Goal: Task Accomplishment & Management: Complete application form

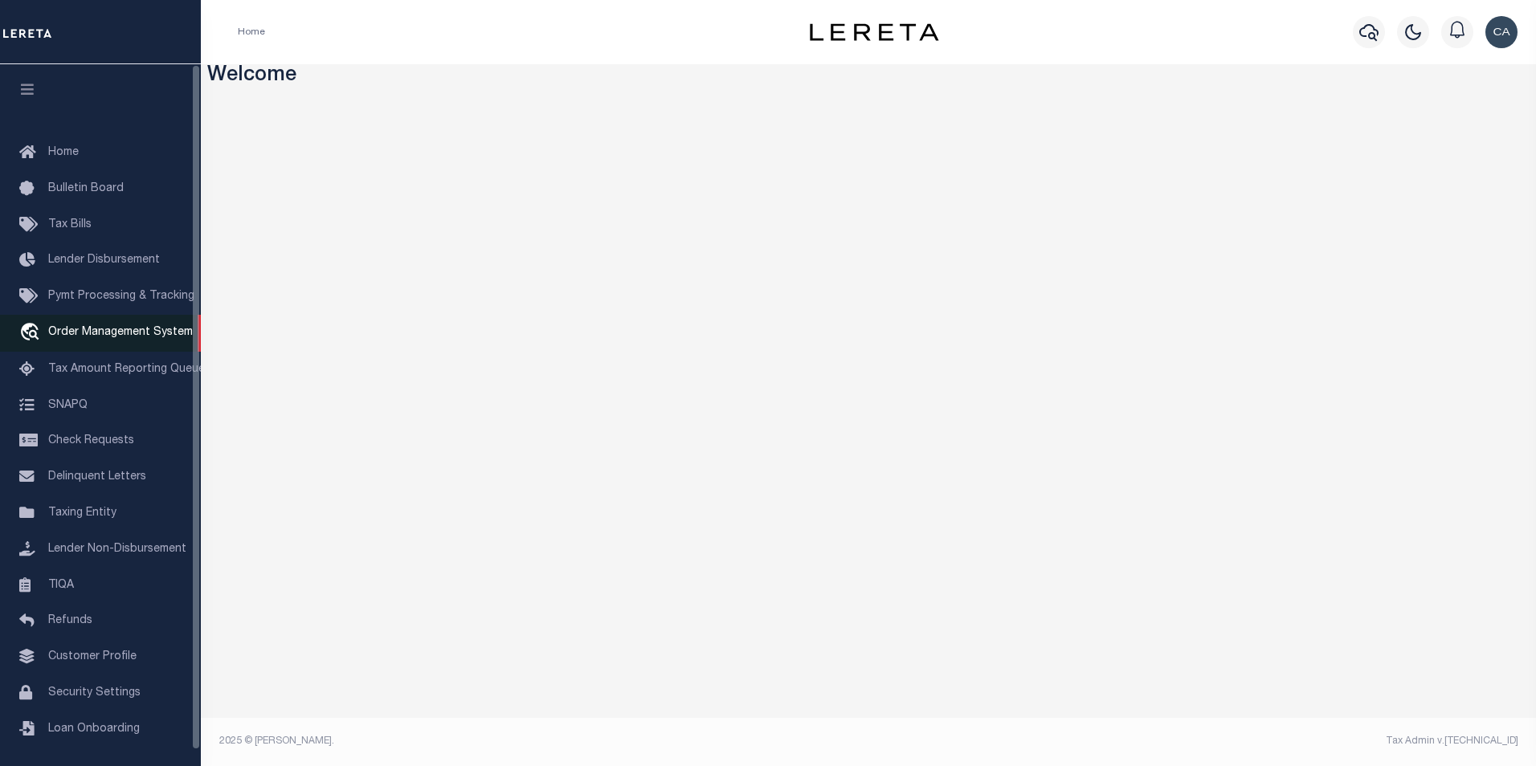
click at [147, 345] on link "travel_explore Order Management System" at bounding box center [100, 333] width 201 height 37
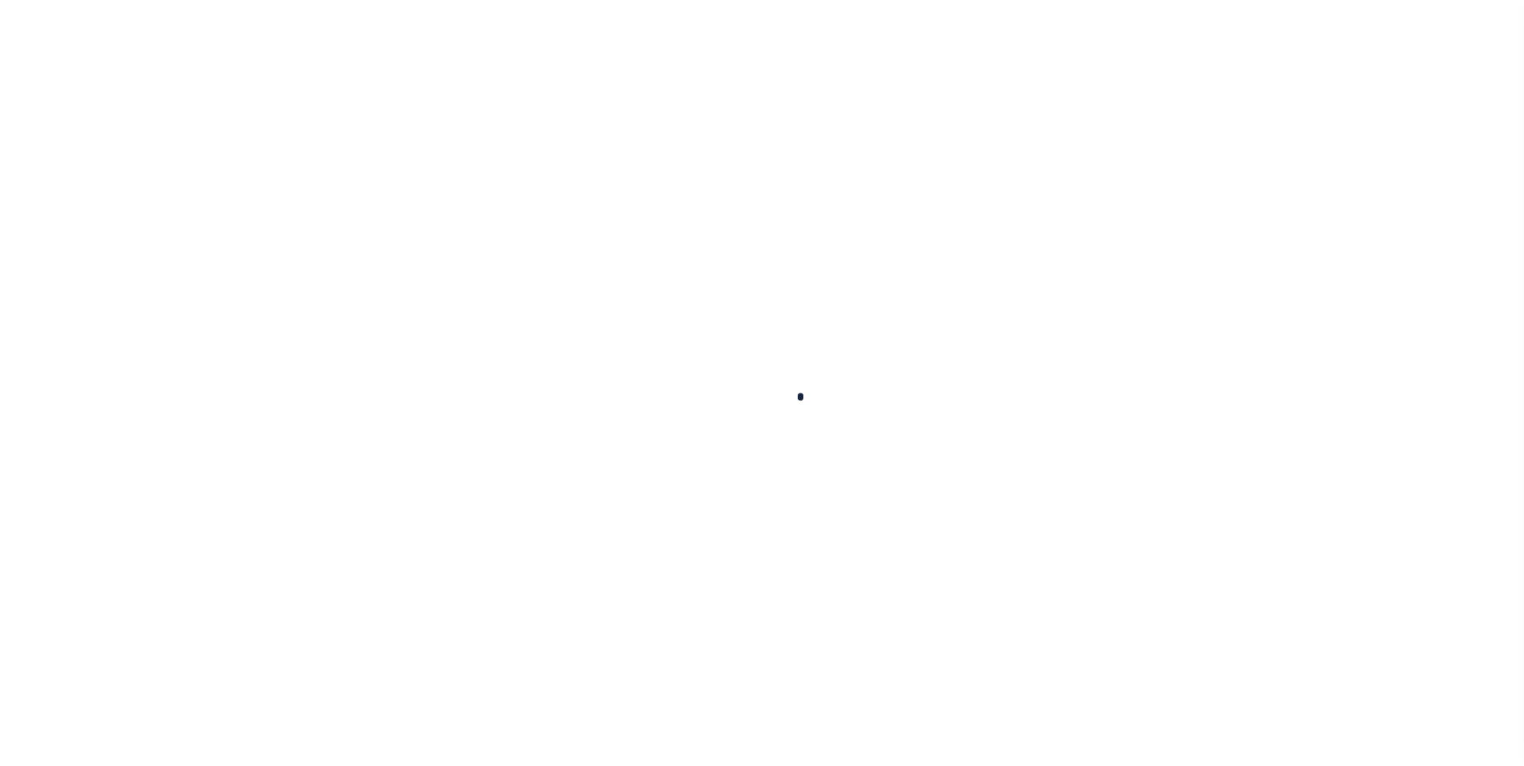
scroll to position [16, 0]
select select "200"
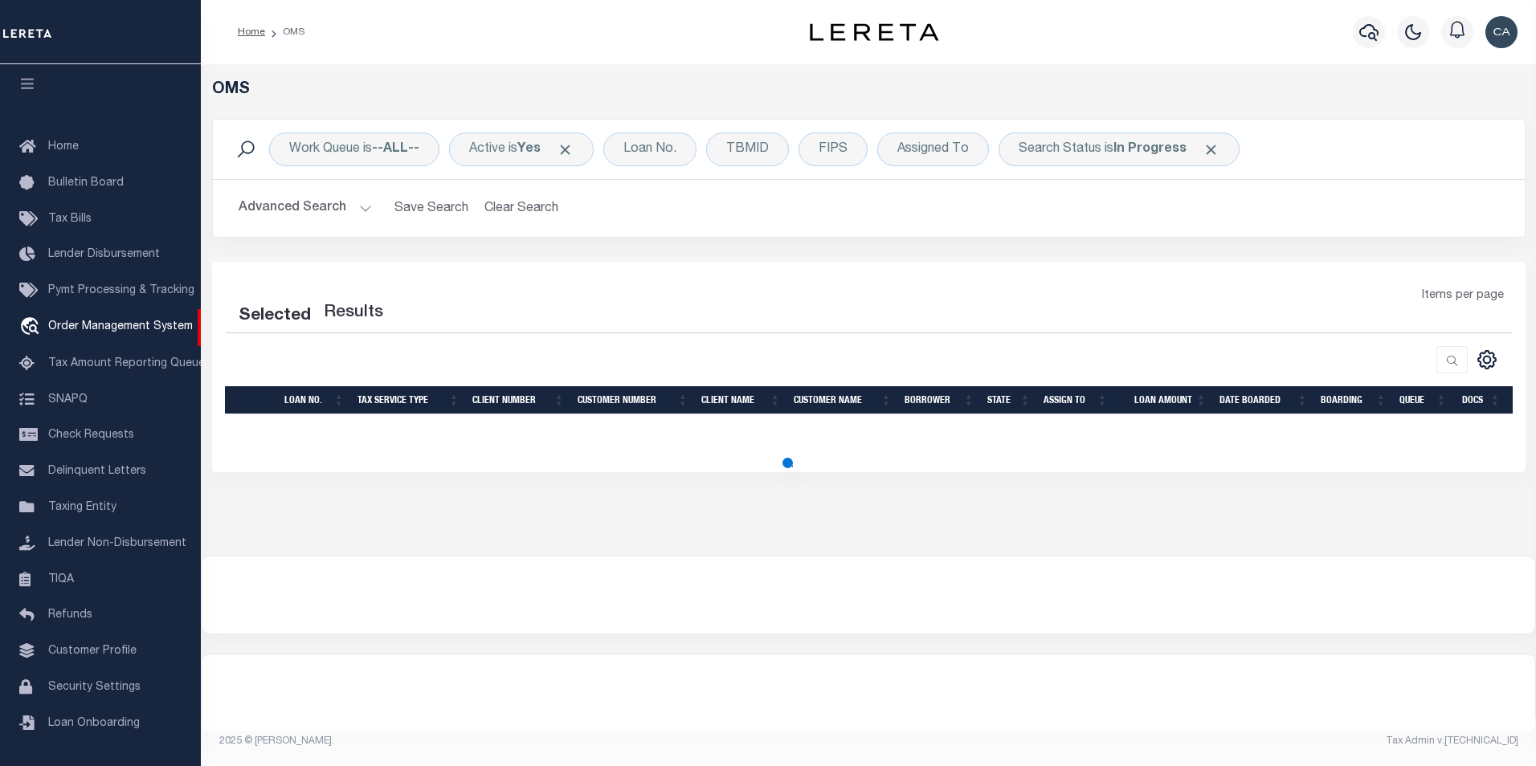
select select "200"
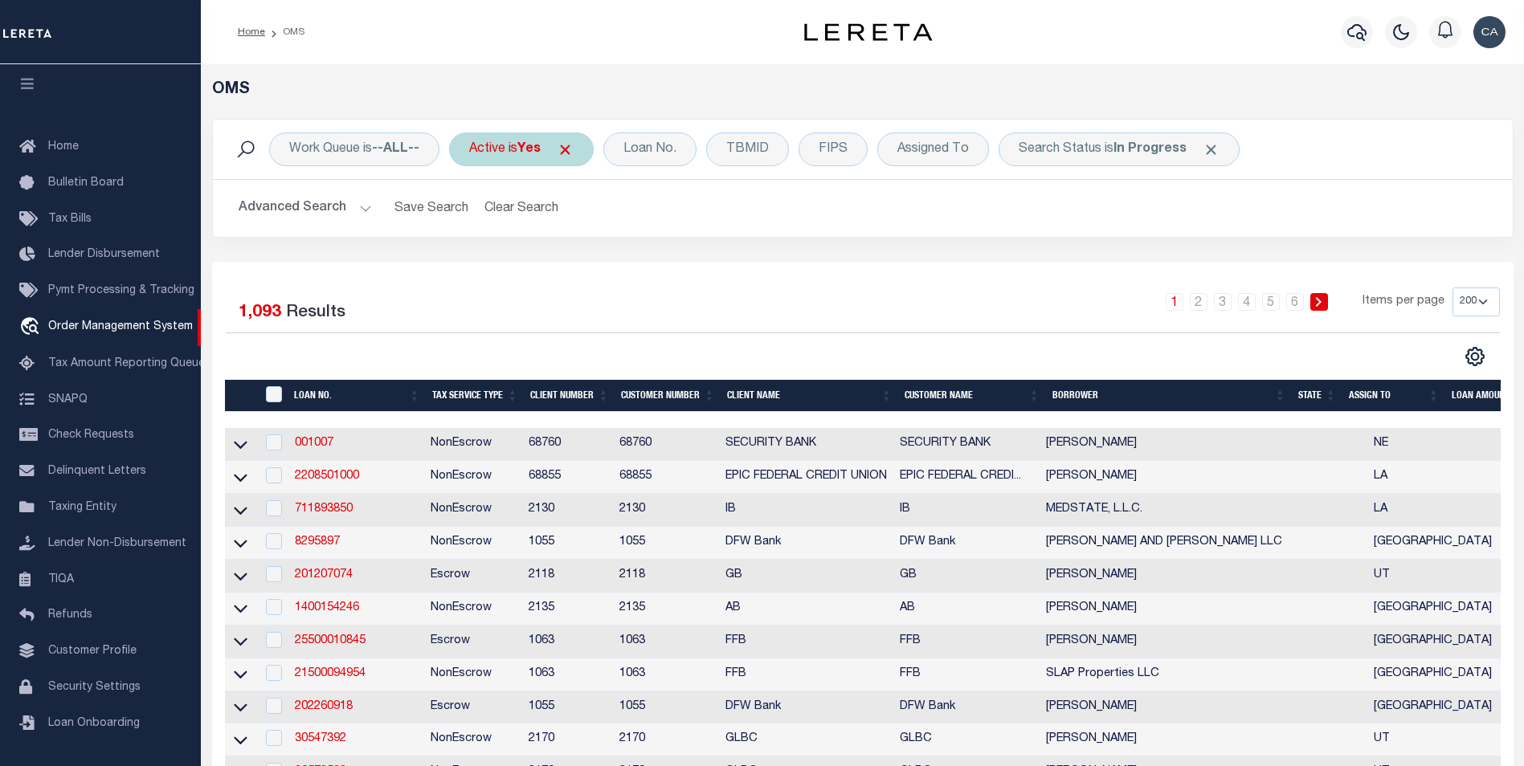
click at [581, 146] on div "Active is Yes" at bounding box center [521, 150] width 145 height 34
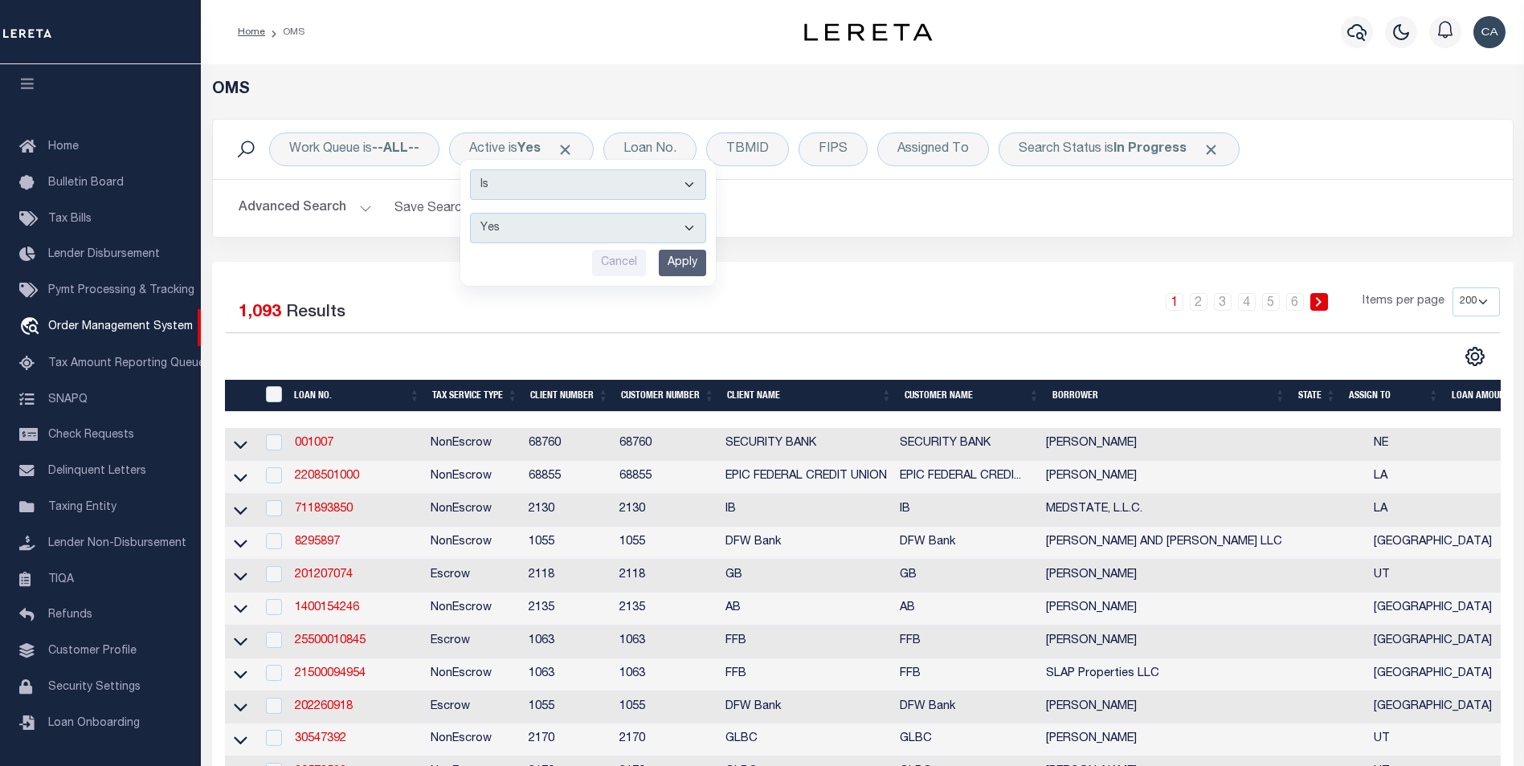
click at [567, 146] on span "Click to Remove" at bounding box center [565, 149] width 17 height 17
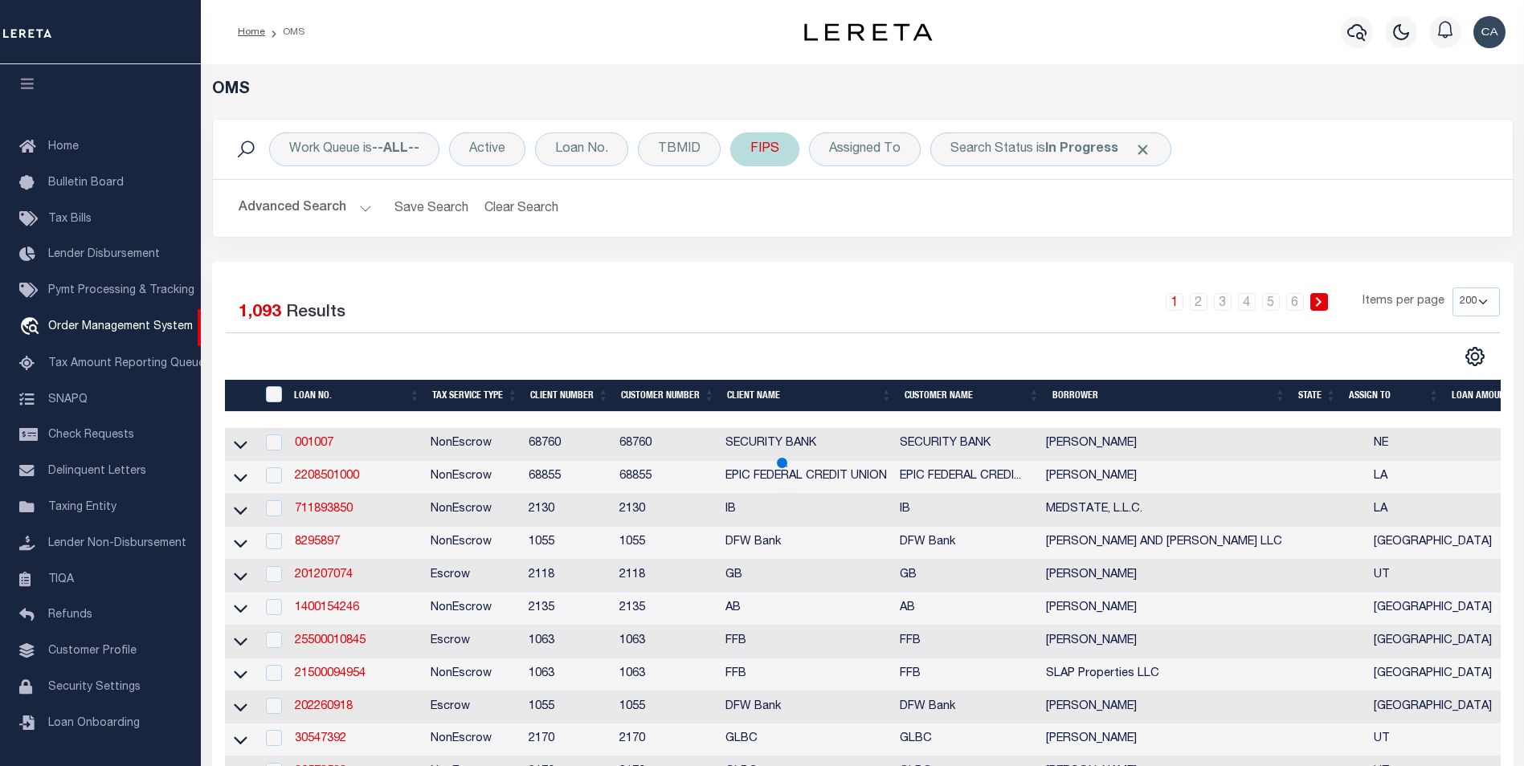
drag, startPoint x: 1137, startPoint y: 149, endPoint x: 761, endPoint y: 152, distance: 375.1
click at [1137, 149] on span "Click to Remove" at bounding box center [1142, 149] width 17 height 17
click at [577, 145] on div "Loan No." at bounding box center [581, 150] width 93 height 34
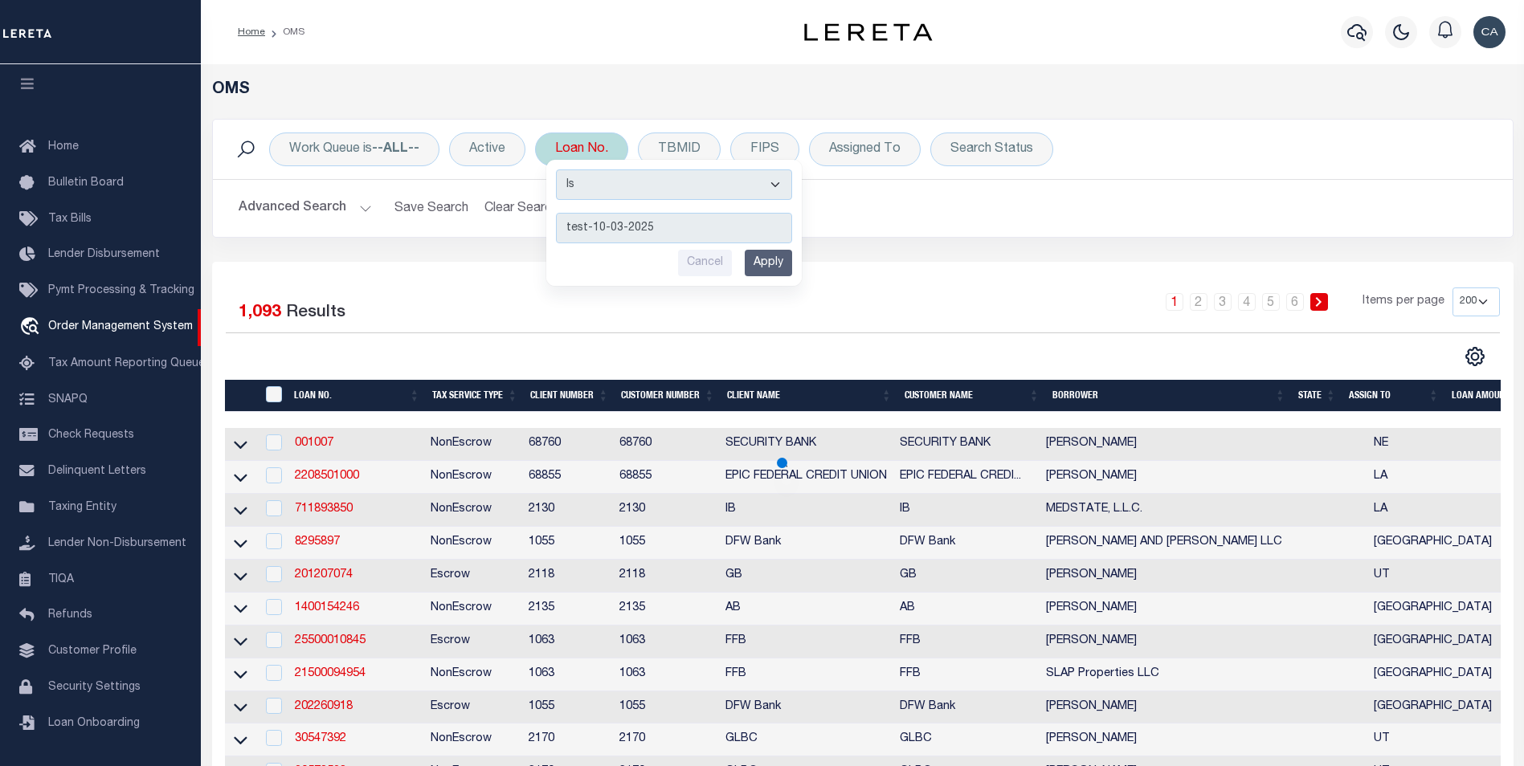
type input "test-10-03-2025"
click at [765, 263] on input "Apply" at bounding box center [768, 263] width 47 height 27
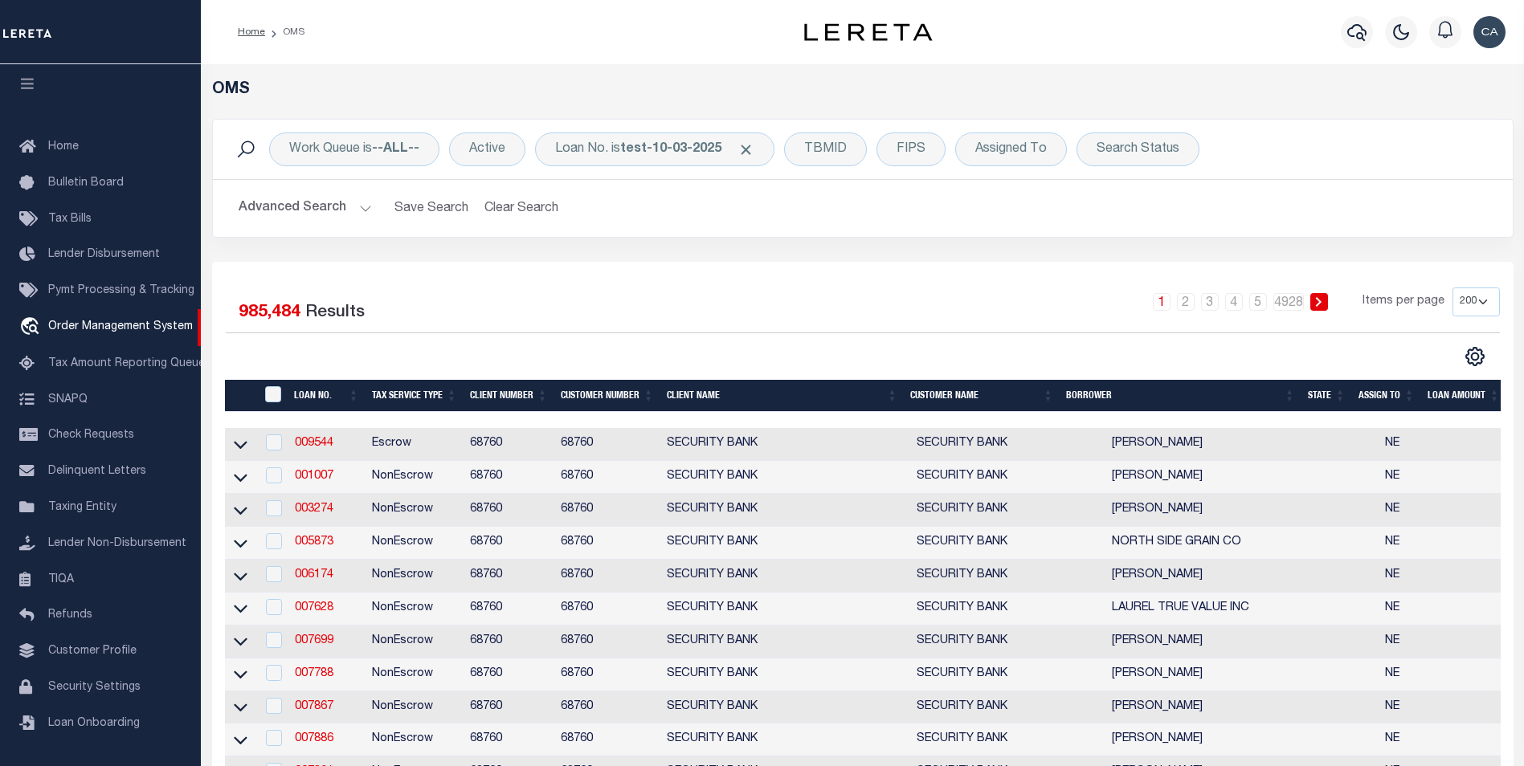
click at [347, 441] on td "009544" at bounding box center [326, 444] width 77 height 33
checkbox input "true"
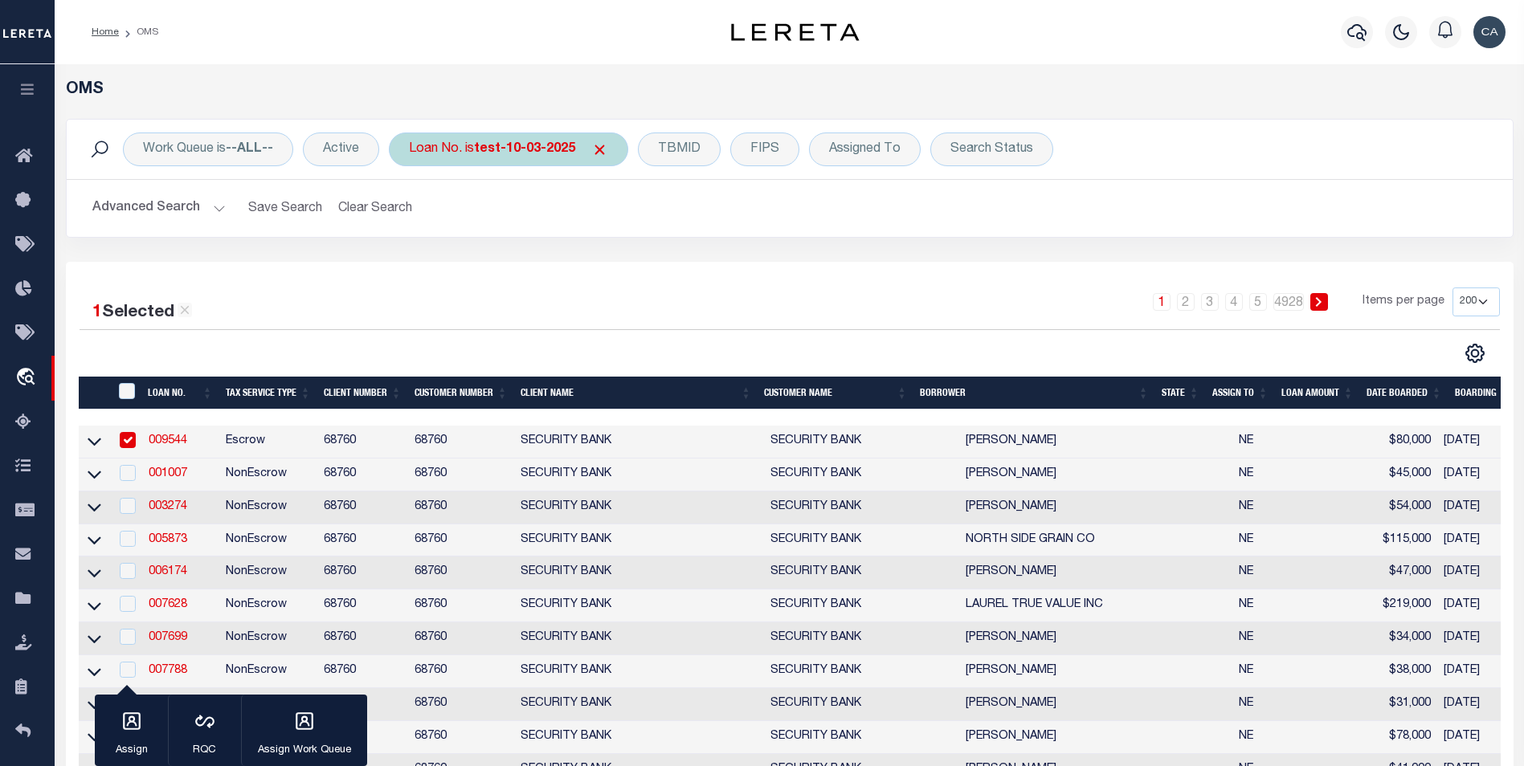
click at [524, 140] on div "Loan No. is test-10-03-2025" at bounding box center [508, 150] width 239 height 34
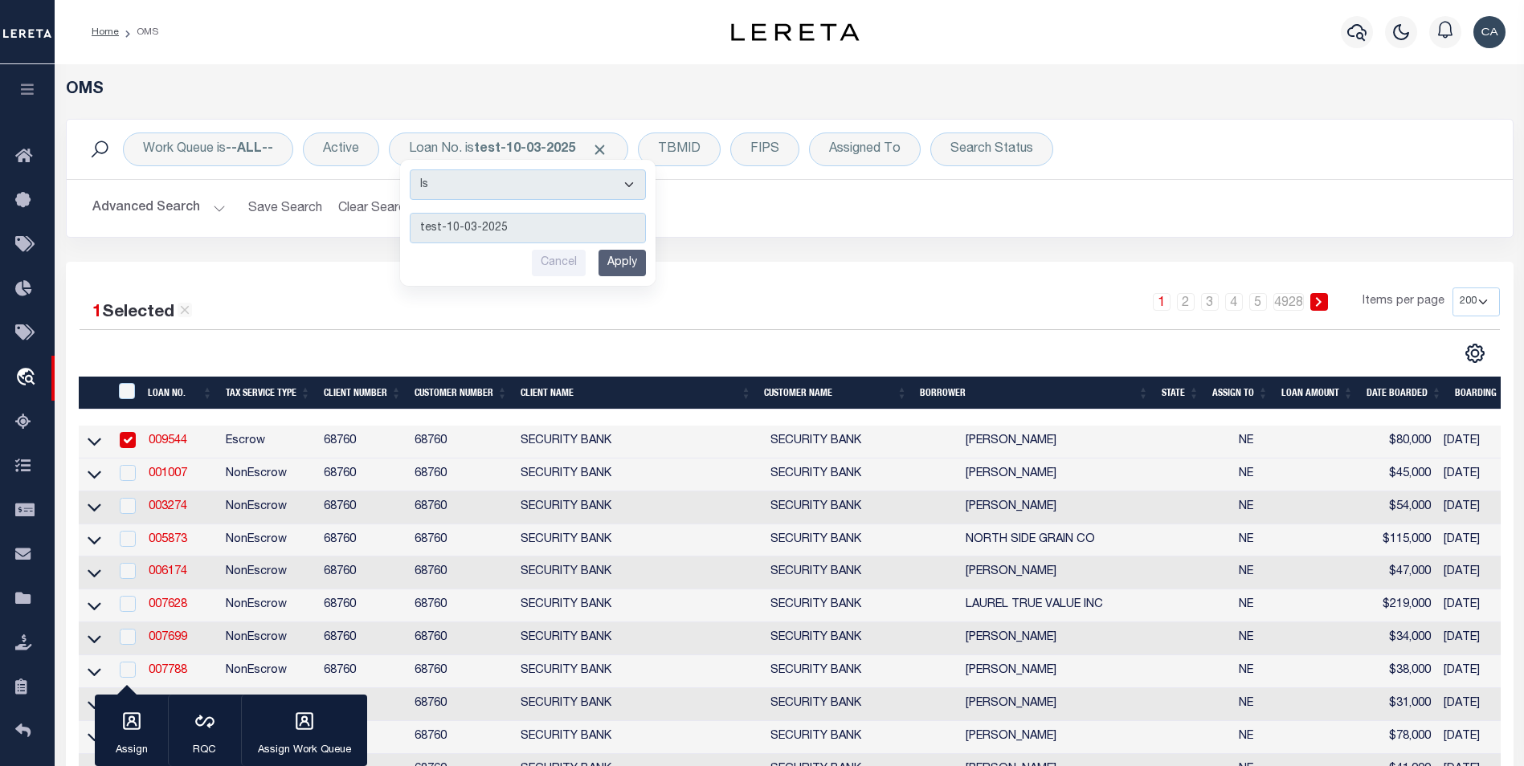
click at [610, 258] on input "Apply" at bounding box center [621, 263] width 47 height 27
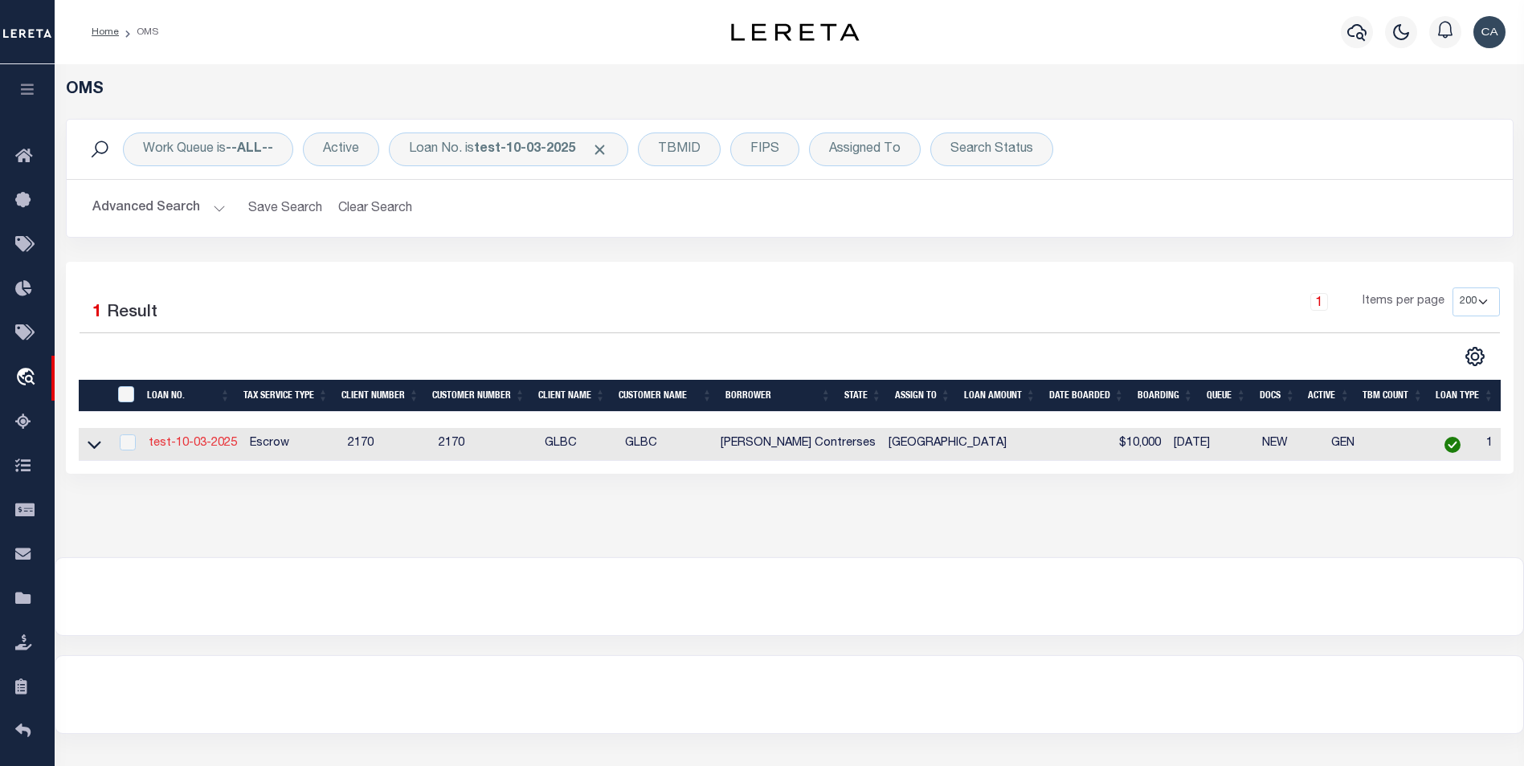
click at [214, 448] on link "test-10-03-2025" at bounding box center [193, 443] width 88 height 11
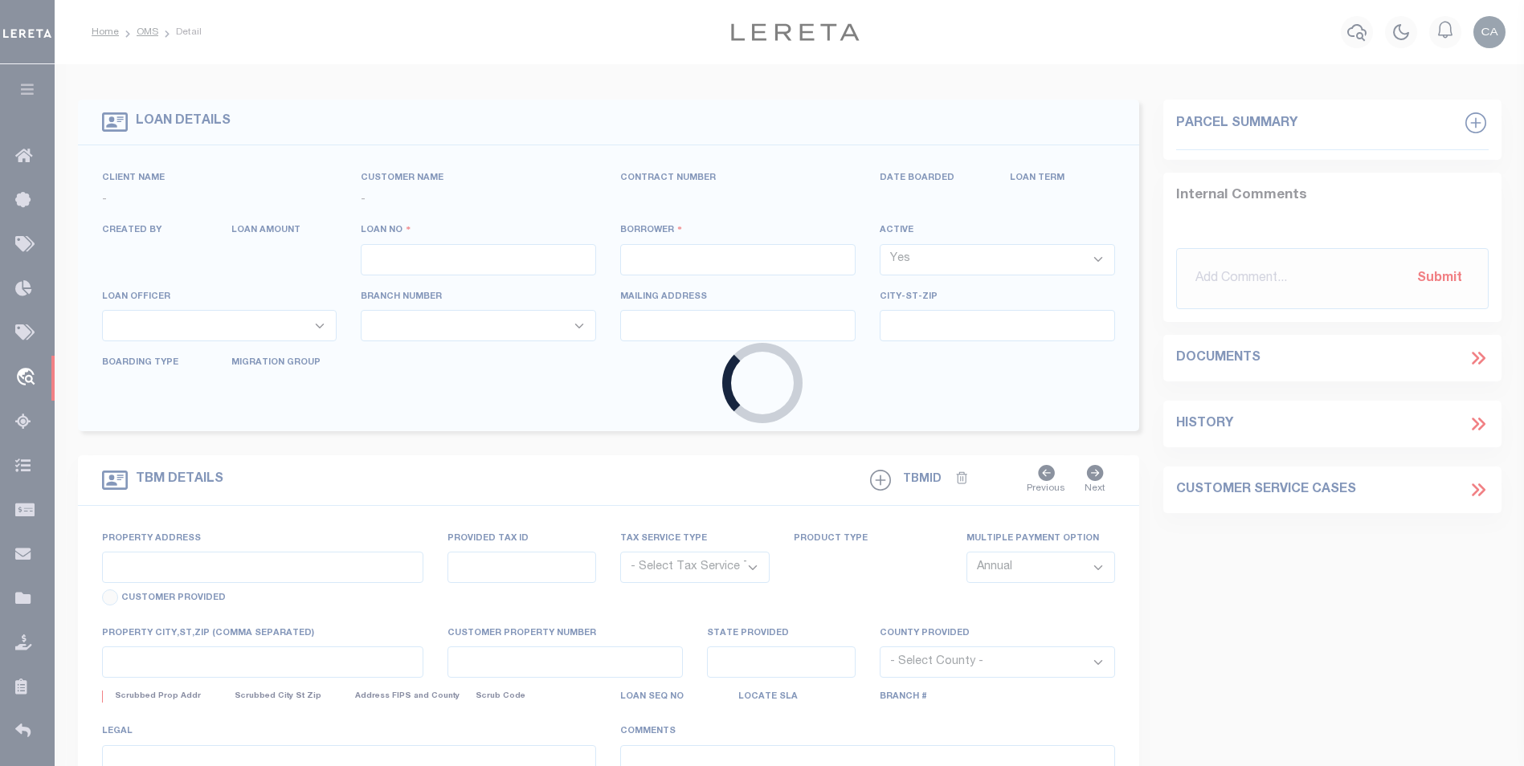
type input "test-10-03-2025"
type input "[PERSON_NAME] Contrerses"
select select
type input "209 [PERSON_NAME] LN"
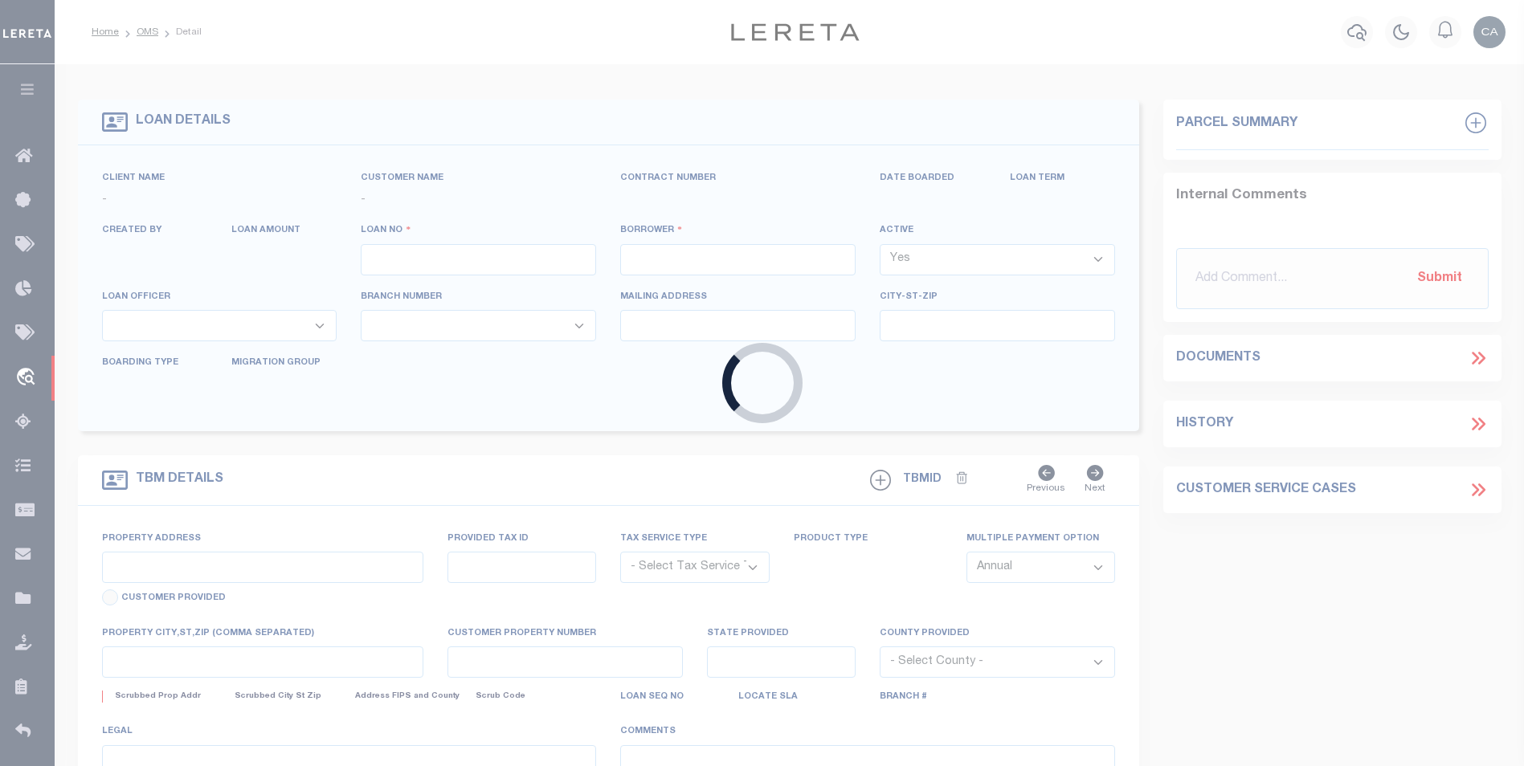
type input "[PERSON_NAME] [GEOGRAPHIC_DATA] 75757-9714"
type input "[DATE]"
select select "10"
select select "Escrow"
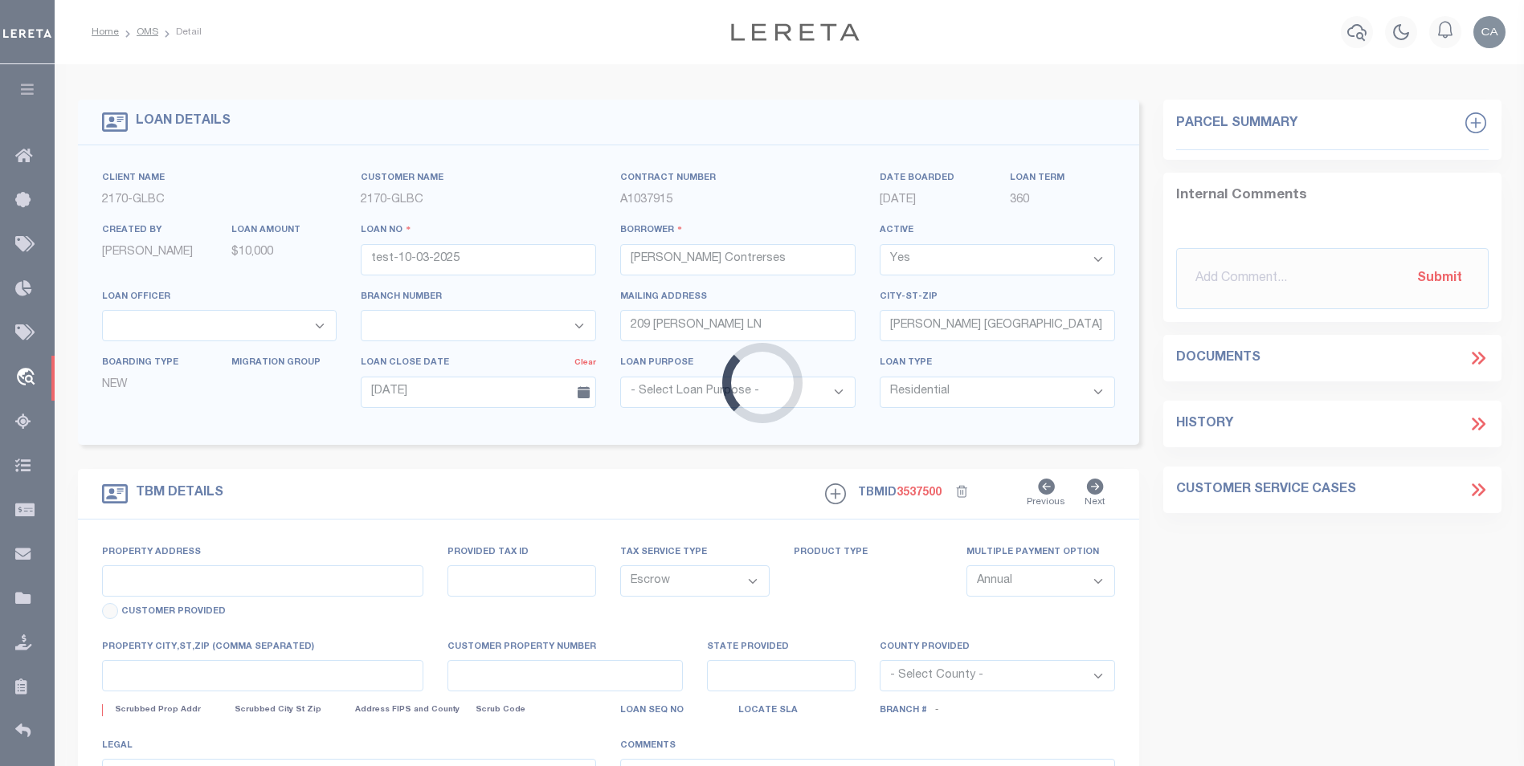
type input "209 [PERSON_NAME] LN"
select select
type input "[PERSON_NAME] [GEOGRAPHIC_DATA] 75757-9714"
type input "QA-CNUMBER-102134"
type input "[GEOGRAPHIC_DATA]"
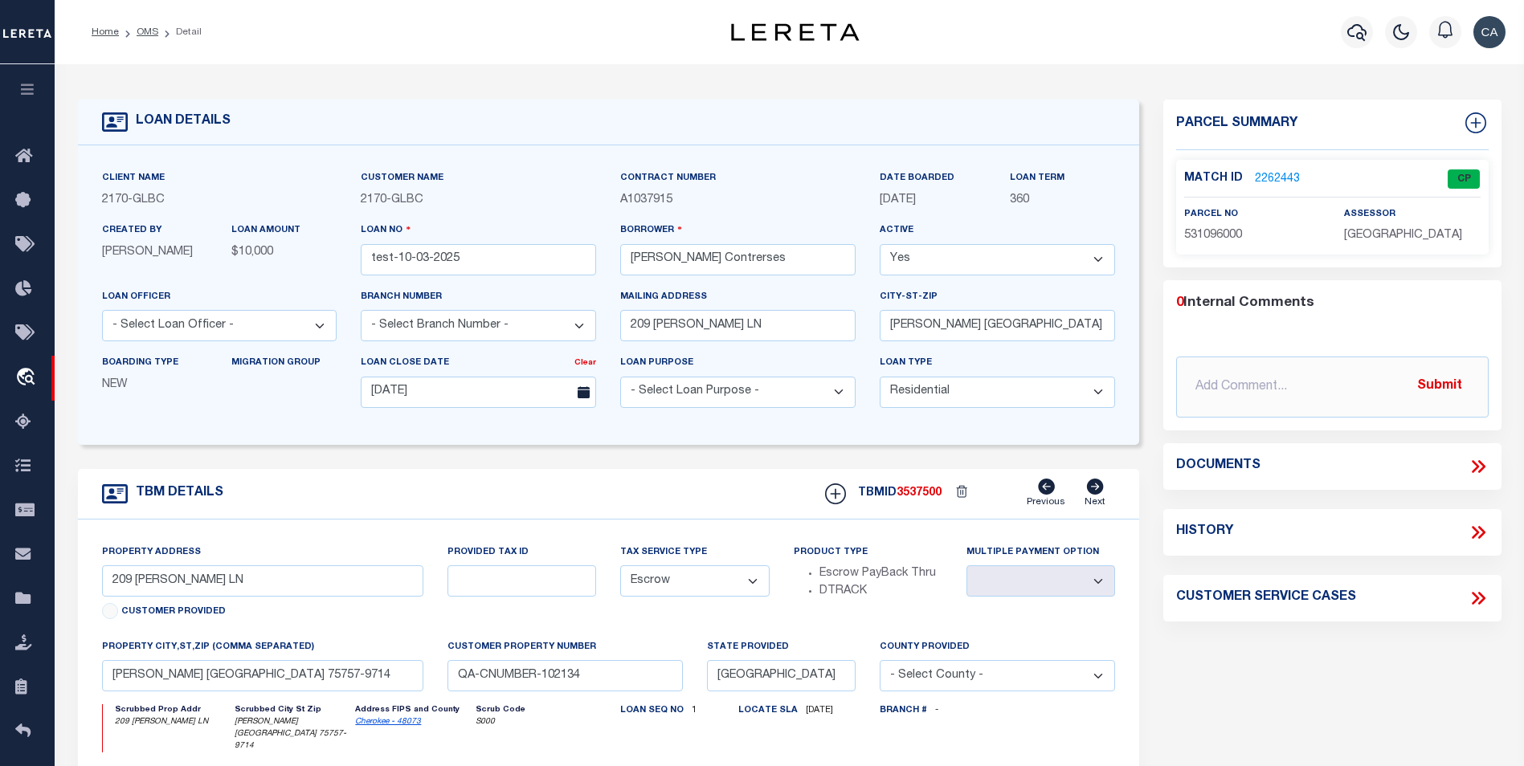
click at [1279, 685] on div "Parcel Summary Match ID 2262443 0" at bounding box center [1332, 551] width 362 height 902
click at [1477, 467] on icon at bounding box center [1477, 466] width 21 height 21
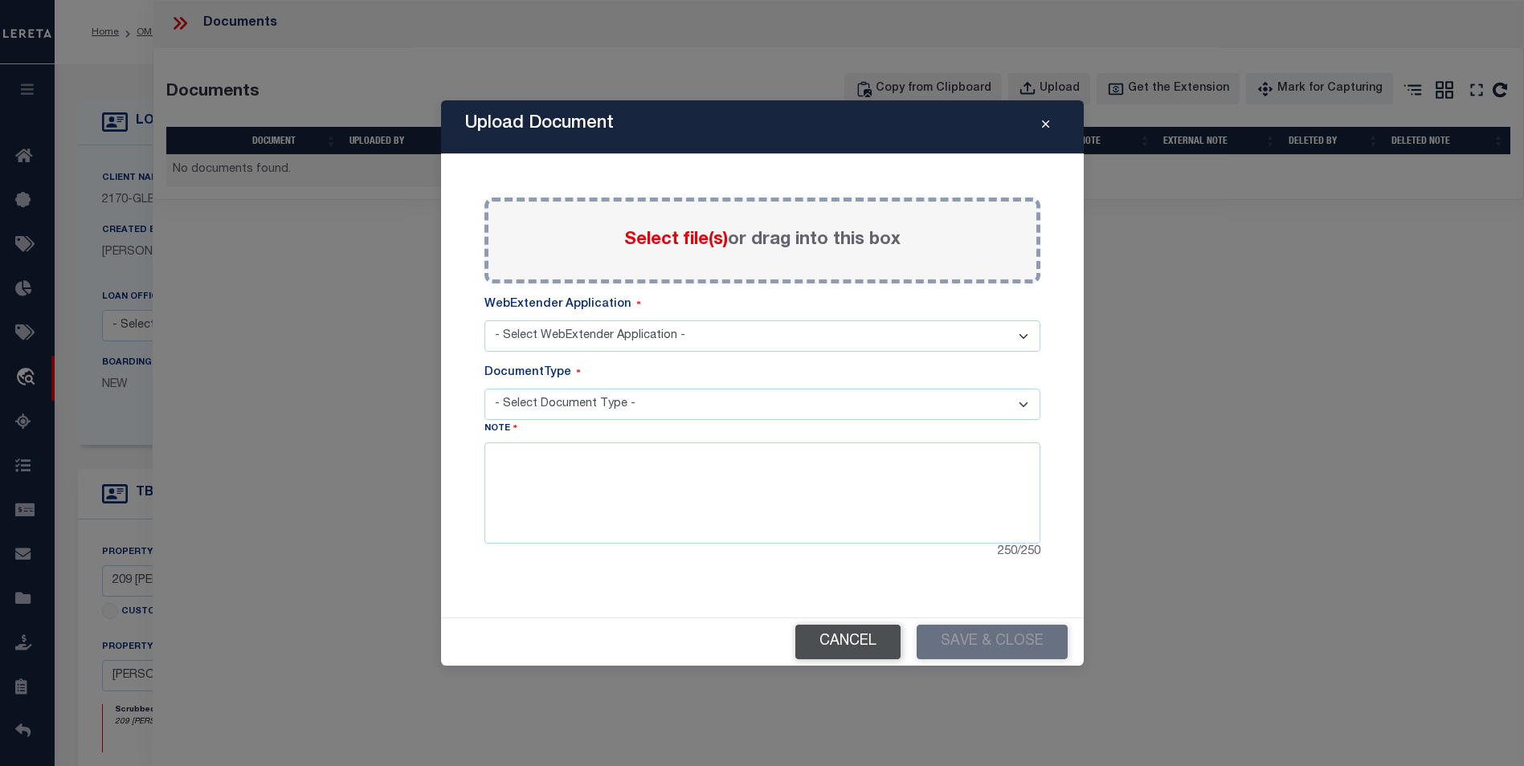
click at [859, 649] on button "Cancel" at bounding box center [847, 642] width 105 height 35
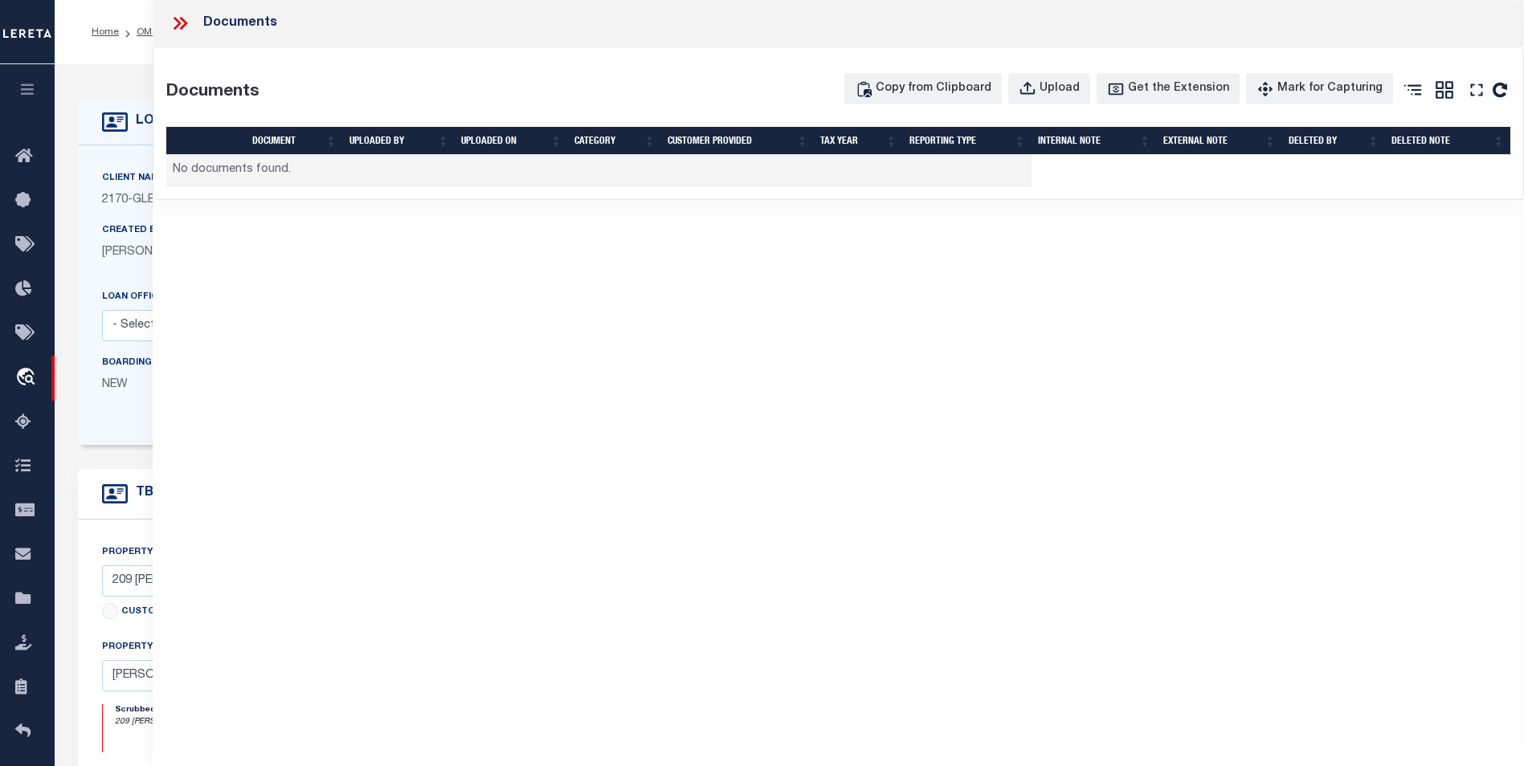
click at [178, 15] on icon at bounding box center [179, 23] width 21 height 21
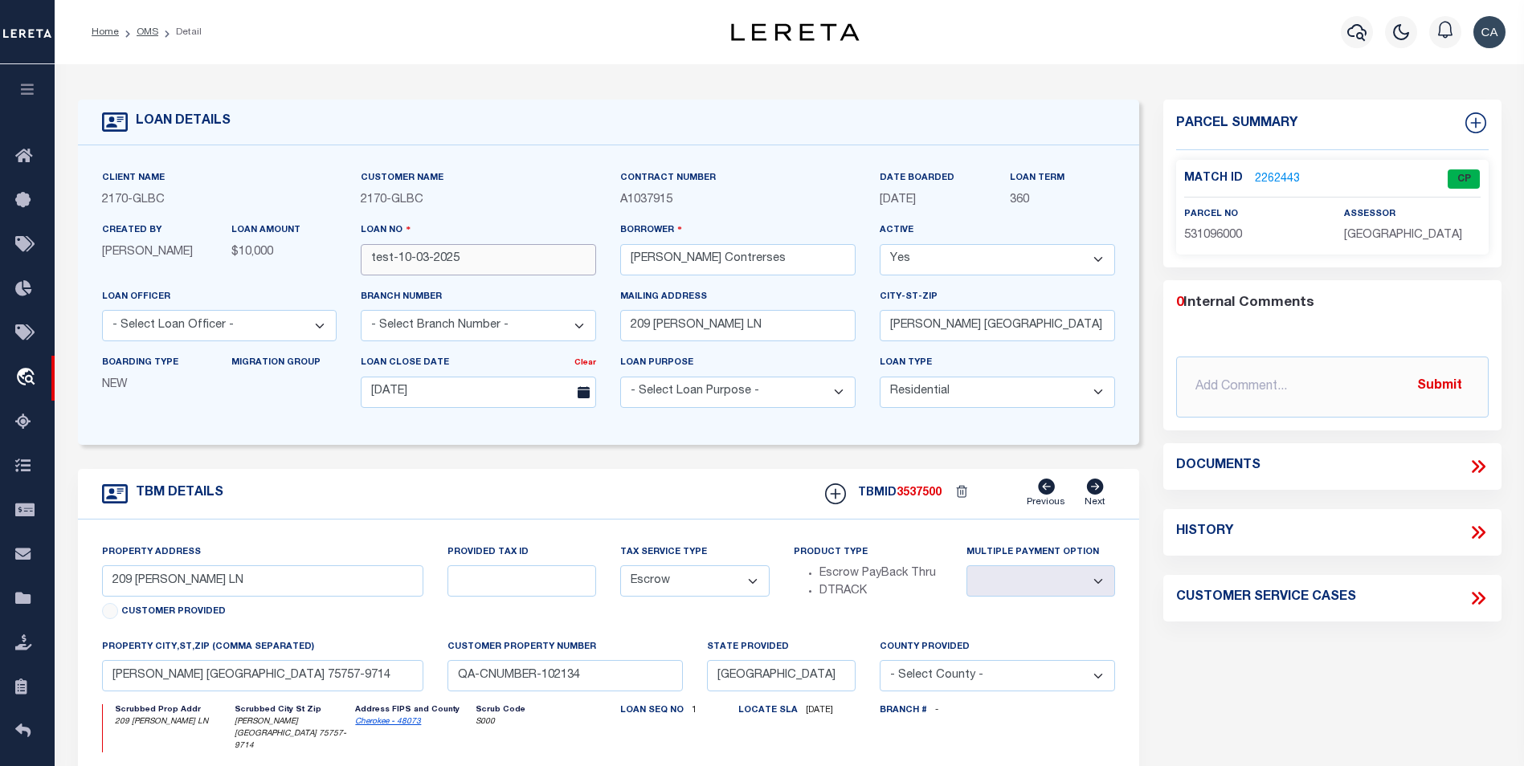
click at [385, 257] on input "test-10-03-2025" at bounding box center [478, 259] width 235 height 31
click at [1175, 689] on div "Parcel Summary Match ID 2262443 0" at bounding box center [1332, 551] width 362 height 902
